Goal: Check status: Check status

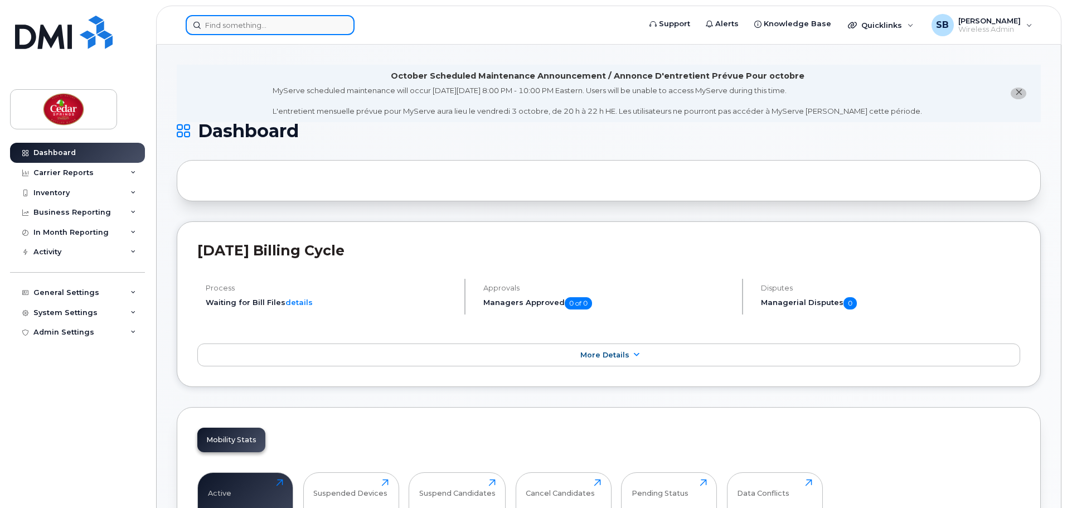
click at [250, 31] on input at bounding box center [270, 25] width 169 height 20
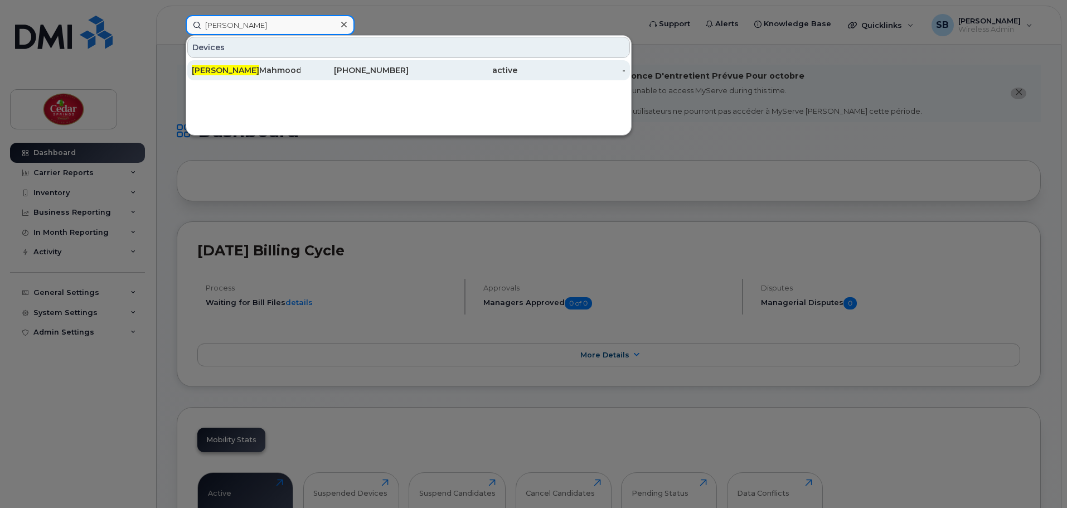
type input "salman"
click at [237, 76] on div "Salman Mahmood" at bounding box center [246, 70] width 109 height 20
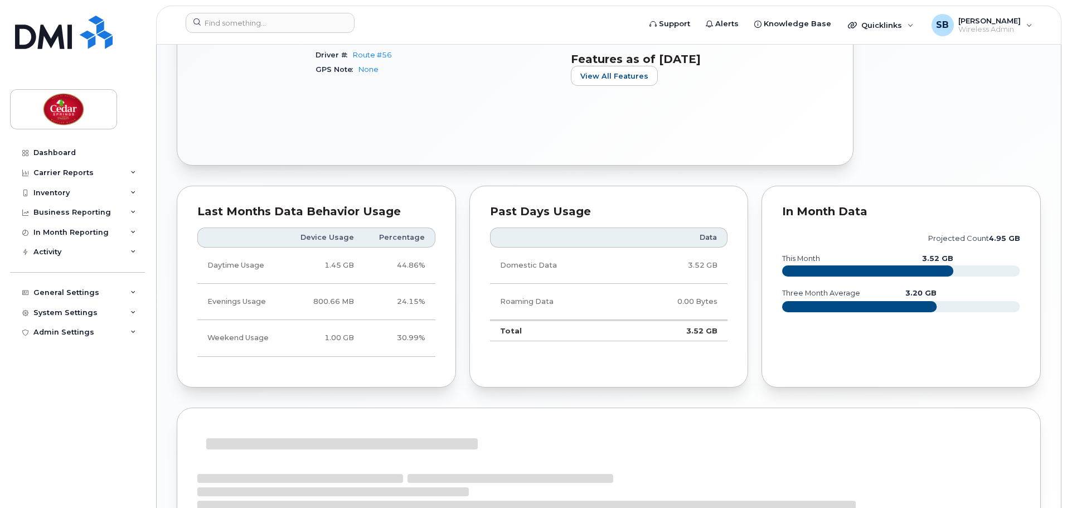
scroll to position [601, 0]
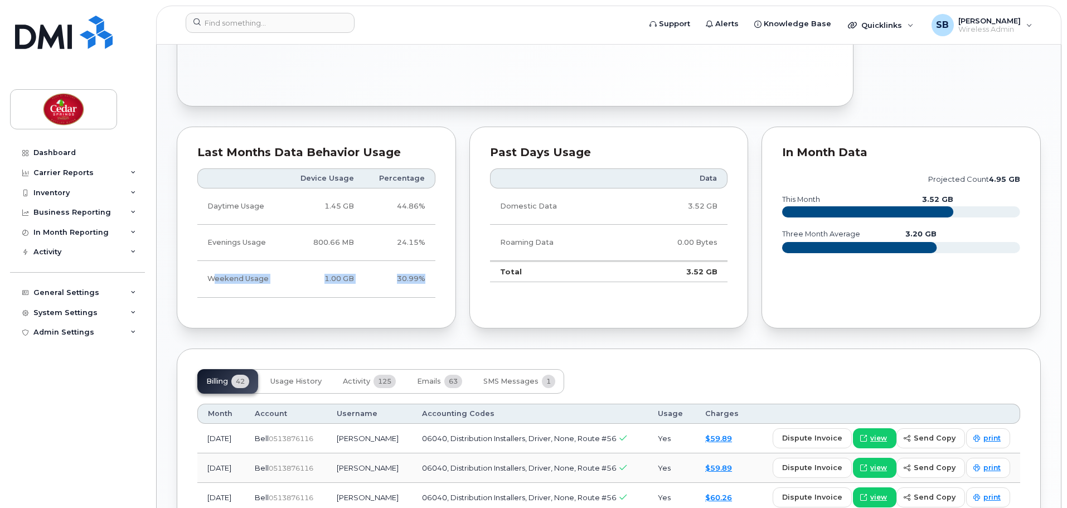
drag, startPoint x: 423, startPoint y: 278, endPoint x: 215, endPoint y: 280, distance: 208.4
click at [215, 280] on tr "Weekend Usage 1.00 GB 30.99%" at bounding box center [316, 279] width 238 height 36
click at [347, 278] on td "1.00 GB" at bounding box center [324, 279] width 79 height 36
drag, startPoint x: 211, startPoint y: 279, endPoint x: 435, endPoint y: 281, distance: 223.5
click at [435, 281] on tr "Weekend Usage 1.00 GB 30.99%" at bounding box center [316, 279] width 238 height 36
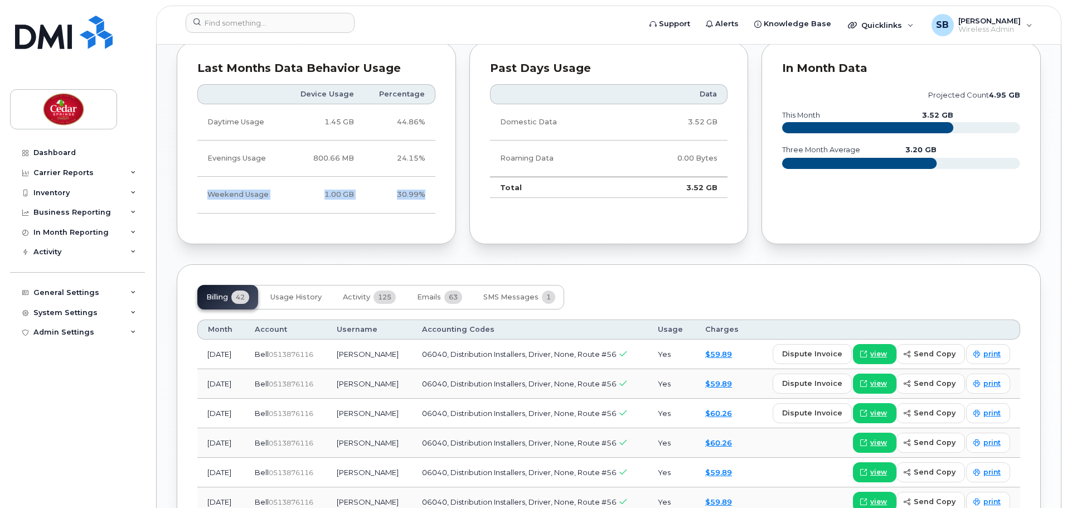
scroll to position [620, 0]
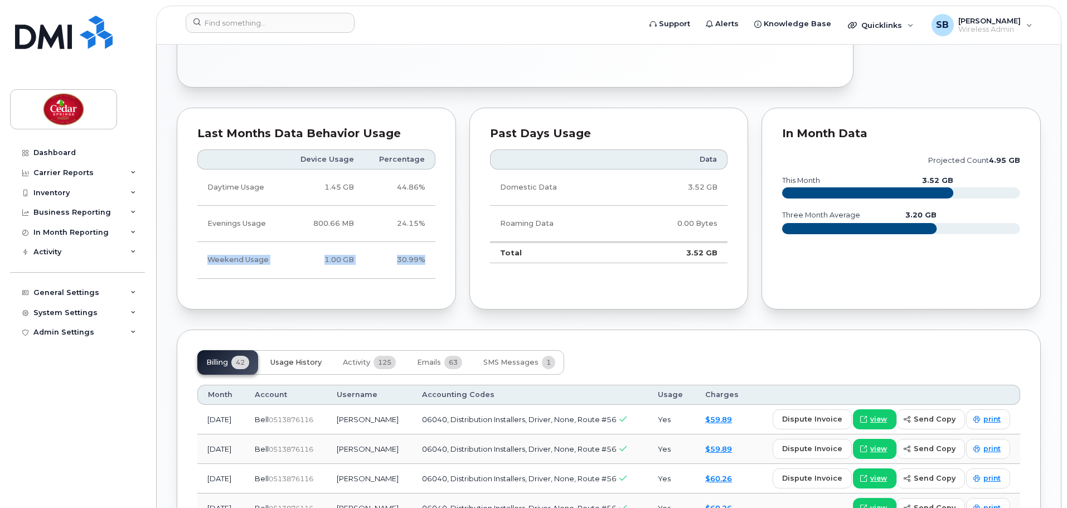
click at [283, 358] on span "Usage History" at bounding box center [295, 362] width 51 height 9
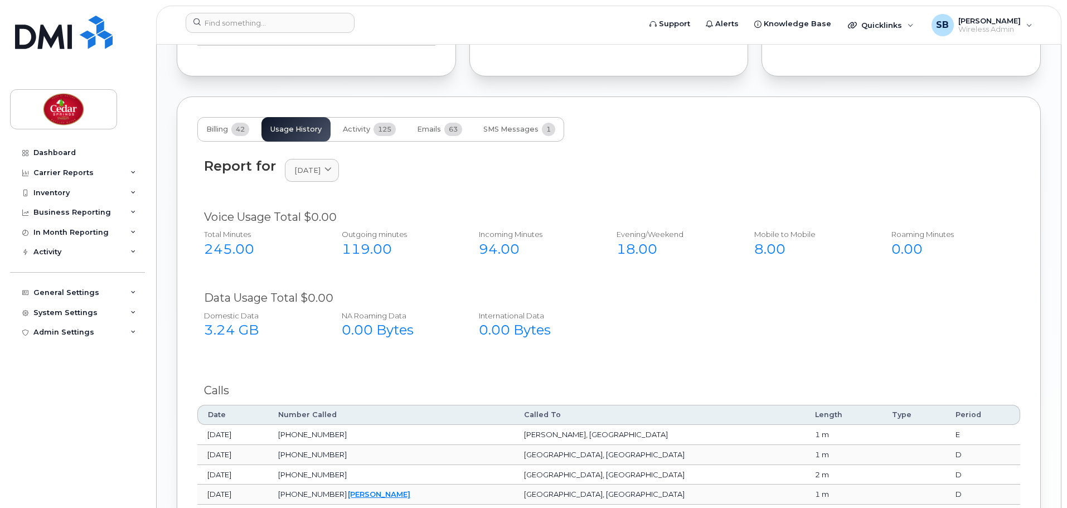
scroll to position [861, 0]
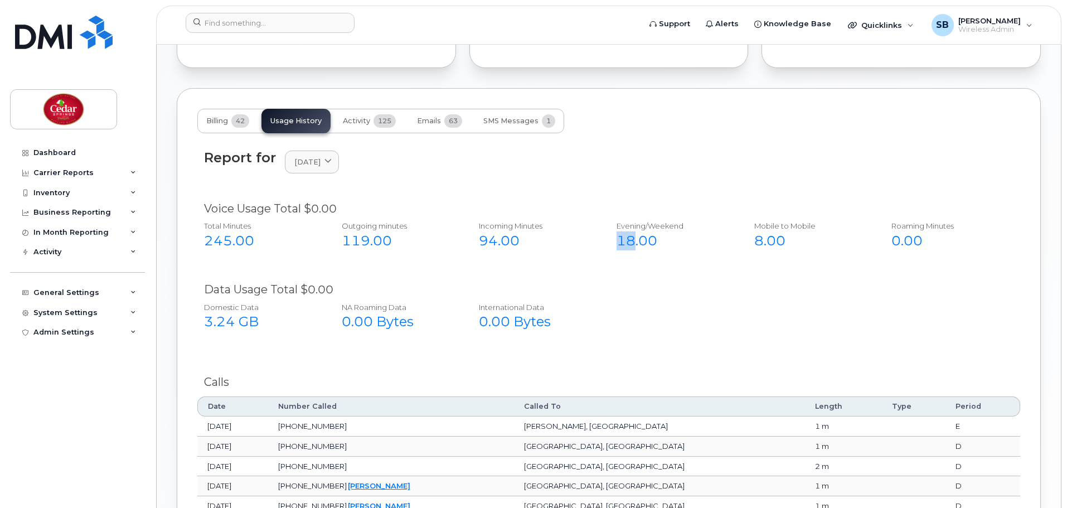
drag, startPoint x: 619, startPoint y: 241, endPoint x: 635, endPoint y: 249, distance: 17.7
click at [635, 249] on div "18.00" at bounding box center [672, 240] width 113 height 19
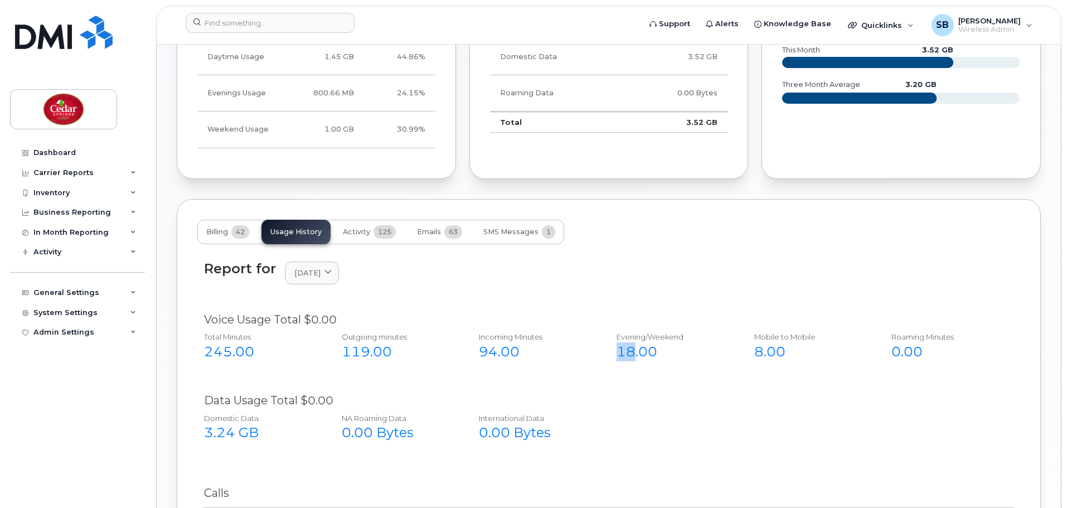
scroll to position [750, 0]
click at [320, 274] on span "[DATE]" at bounding box center [307, 273] width 26 height 11
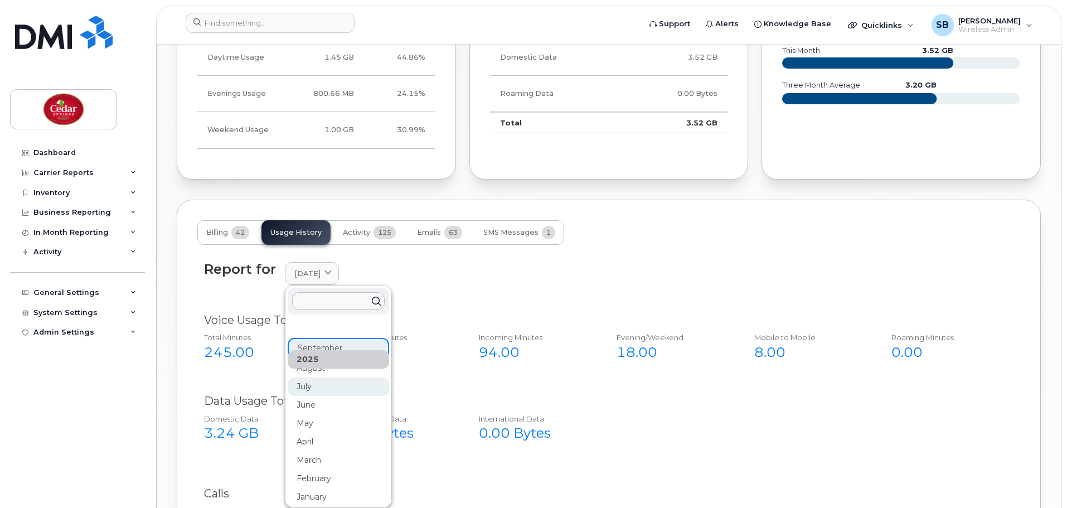
click at [322, 384] on div "July" at bounding box center [338, 386] width 101 height 18
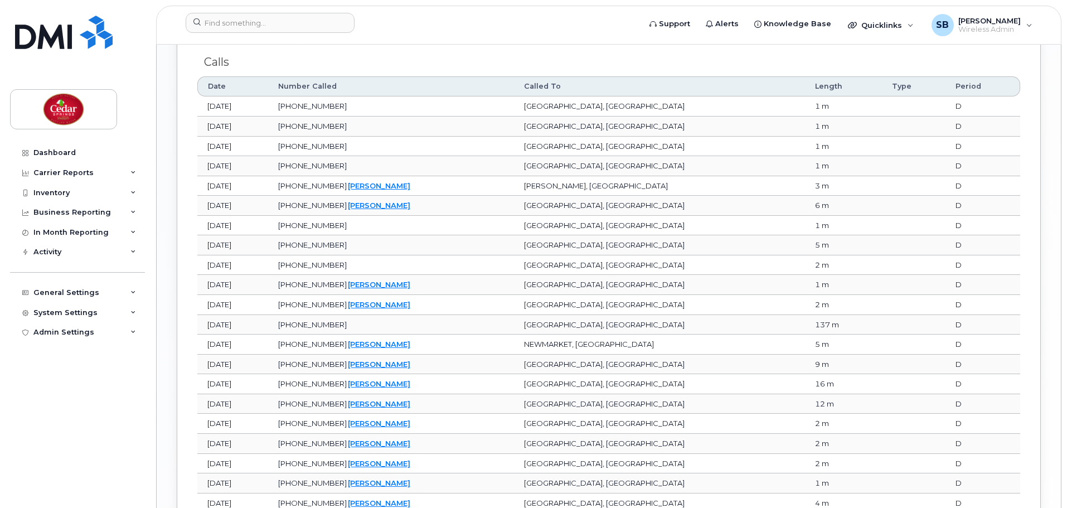
scroll to position [1177, 0]
